Goal: Information Seeking & Learning: Learn about a topic

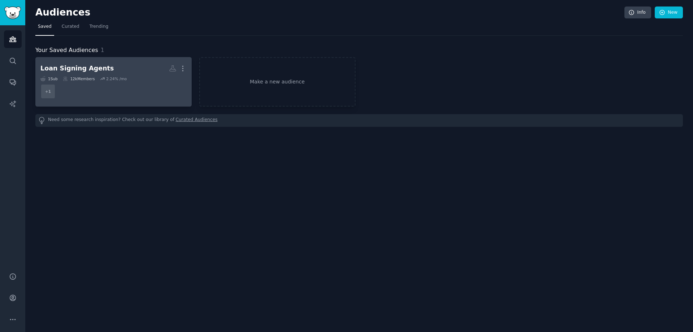
click at [77, 67] on div "Loan Signing Agents" at bounding box center [76, 68] width 73 height 9
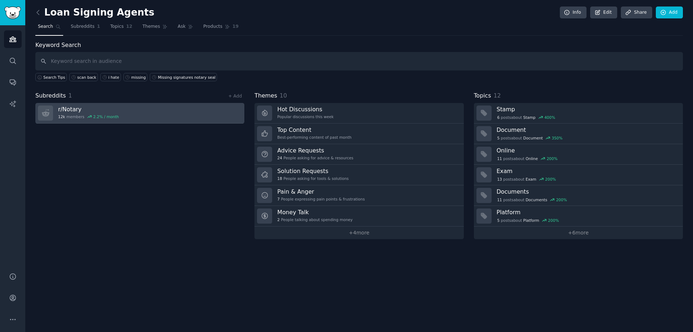
click at [69, 116] on div "12k members 2.2 % / month" at bounding box center [88, 116] width 61 height 5
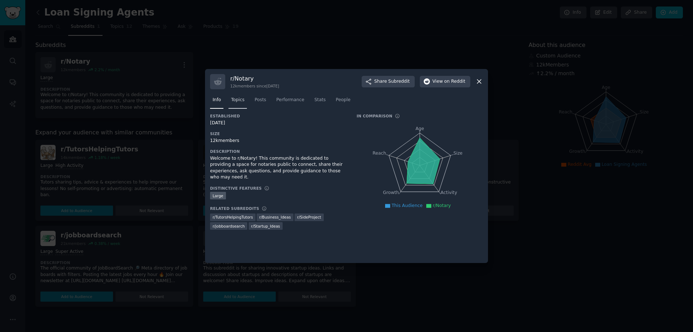
click at [237, 101] on span "Topics" at bounding box center [237, 100] width 13 height 6
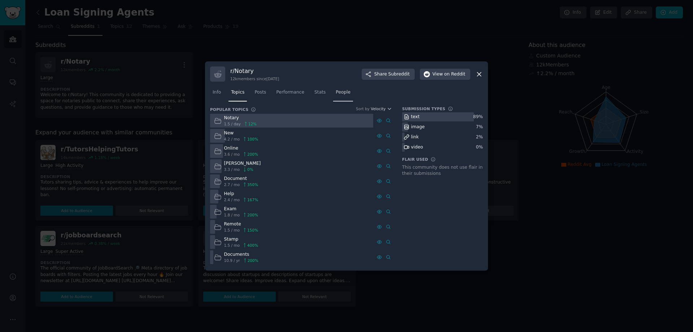
click at [336, 94] on span "People" at bounding box center [343, 92] width 15 height 6
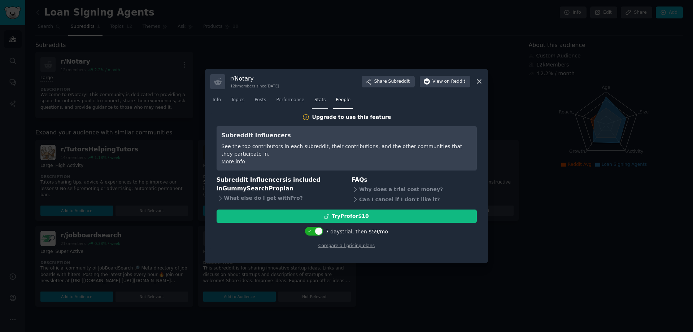
click at [315, 102] on span "Stats" at bounding box center [319, 100] width 11 height 6
click at [287, 104] on link "Performance" at bounding box center [290, 101] width 33 height 15
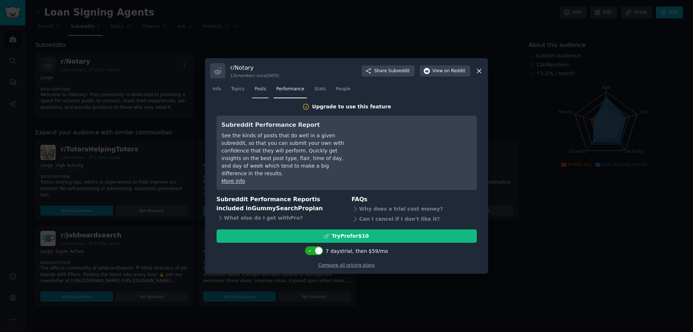
click at [262, 92] on span "Posts" at bounding box center [260, 89] width 12 height 6
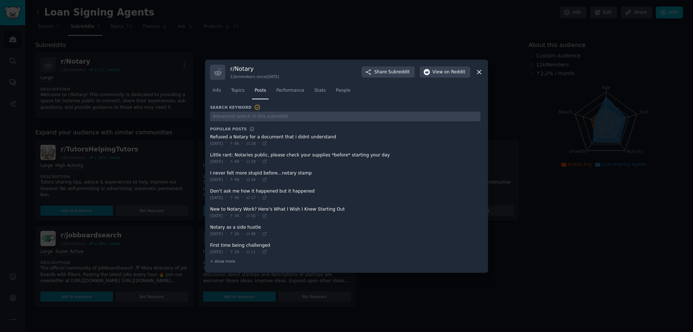
click at [233, 138] on span at bounding box center [345, 140] width 270 height 18
click at [233, 159] on div "[DATE] · 49 · 19 ·" at bounding box center [238, 161] width 57 height 6
click at [235, 157] on span at bounding box center [345, 158] width 270 height 18
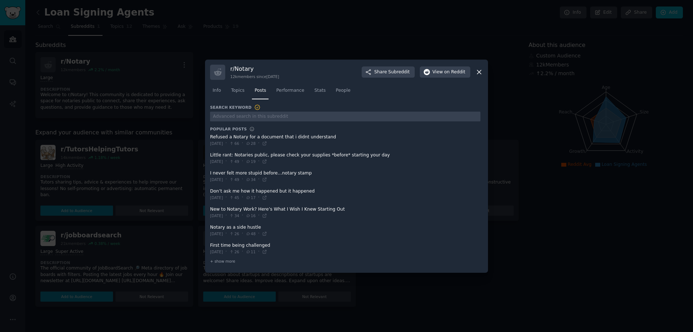
click at [235, 157] on span at bounding box center [345, 158] width 270 height 18
click at [235, 154] on span at bounding box center [345, 158] width 270 height 18
click at [277, 157] on span at bounding box center [345, 158] width 270 height 18
click at [278, 157] on span at bounding box center [345, 158] width 270 height 18
click at [272, 172] on span at bounding box center [345, 176] width 270 height 18
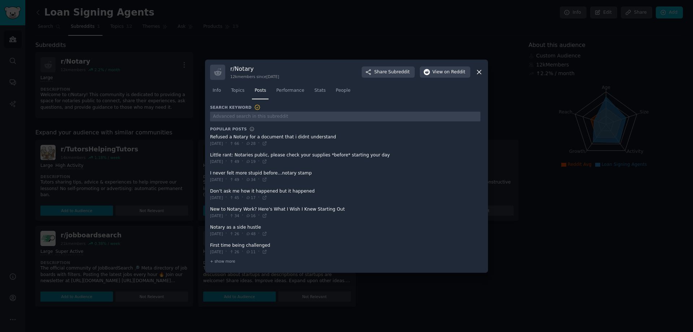
click at [272, 172] on span at bounding box center [345, 176] width 270 height 18
click at [262, 206] on span at bounding box center [345, 213] width 270 height 18
click at [262, 207] on span at bounding box center [345, 213] width 270 height 18
click at [246, 219] on span at bounding box center [345, 213] width 270 height 18
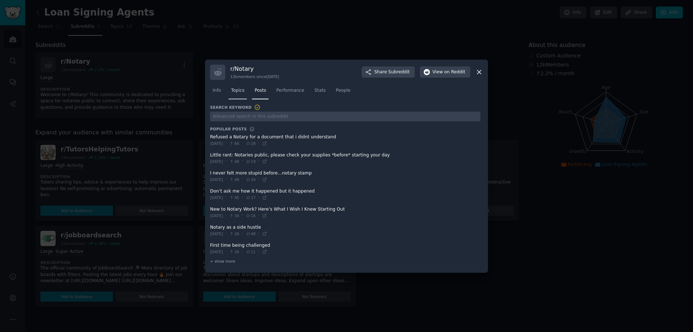
click at [239, 94] on link "Topics" at bounding box center [237, 92] width 18 height 15
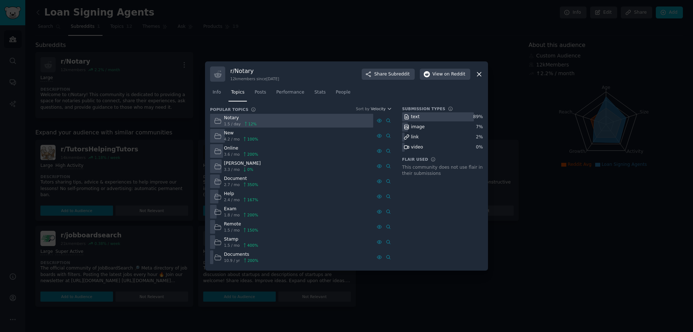
click at [231, 258] on span "10.9 / yr" at bounding box center [232, 260] width 16 height 5
click at [221, 235] on div "Stamp 1.5 / mo 400 %" at bounding box center [236, 242] width 52 height 14
click at [229, 219] on div "Notary 1.5 / day 12 % New 4.2 / mo 100 % Online 3.6 / mo 200 % [PERSON_NAME] 3.…" at bounding box center [301, 189] width 182 height 150
click at [226, 193] on div "Help" at bounding box center [241, 194] width 34 height 6
click at [226, 183] on span "2.7 / mo" at bounding box center [232, 184] width 16 height 5
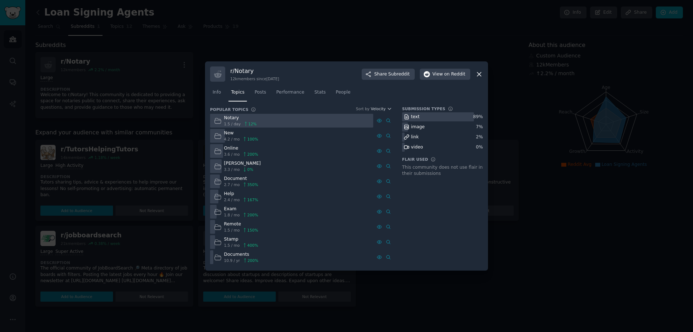
click at [226, 168] on span "3.3 / mo" at bounding box center [232, 169] width 16 height 5
click at [225, 159] on div "[PERSON_NAME] 3.3 / mo 0 %" at bounding box center [237, 166] width 54 height 14
click at [225, 149] on div "Online" at bounding box center [241, 148] width 34 height 6
click at [227, 139] on span "4.2 / mo" at bounding box center [232, 138] width 16 height 5
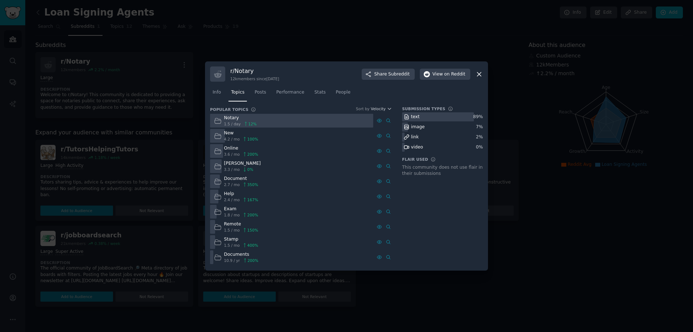
click at [217, 137] on icon at bounding box center [218, 136] width 8 height 8
click at [216, 96] on link "Info" at bounding box center [216, 94] width 13 height 15
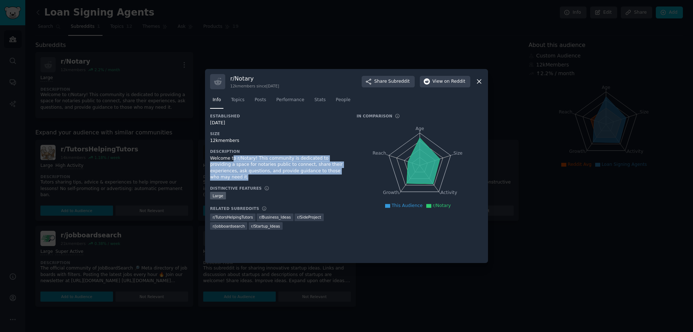
drag, startPoint x: 231, startPoint y: 158, endPoint x: 325, endPoint y: 170, distance: 95.4
click at [325, 170] on div "Welcome to r/Notary! This community is dedicated to providing a space for notar…" at bounding box center [278, 167] width 136 height 25
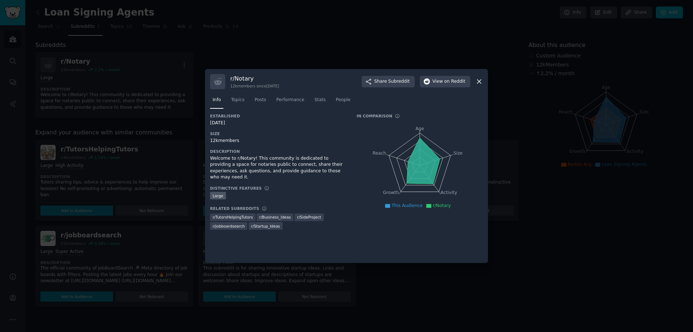
click at [420, 172] on icon at bounding box center [423, 161] width 33 height 46
click at [423, 233] on div "Established [DATE] Size 12k members Description Welcome to r/Notary! This commu…" at bounding box center [346, 185] width 273 height 144
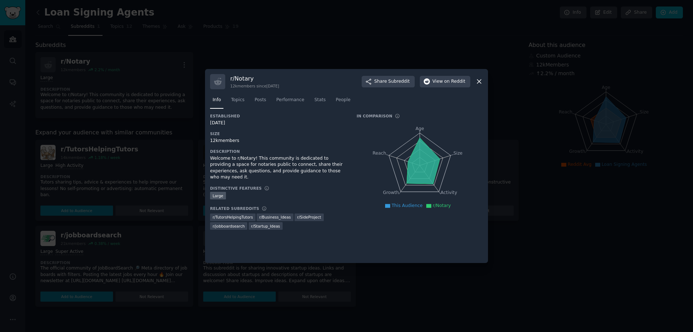
click at [258, 163] on div "Welcome to r/Notary! This community is dedicated to providing a space for notar…" at bounding box center [278, 167] width 136 height 25
click at [473, 78] on div "r/ Notary 12k members since [DATE] Share Subreddit View on Reddit" at bounding box center [346, 81] width 273 height 15
click at [482, 84] on icon at bounding box center [479, 82] width 8 height 8
